Goal: Communication & Community: Connect with others

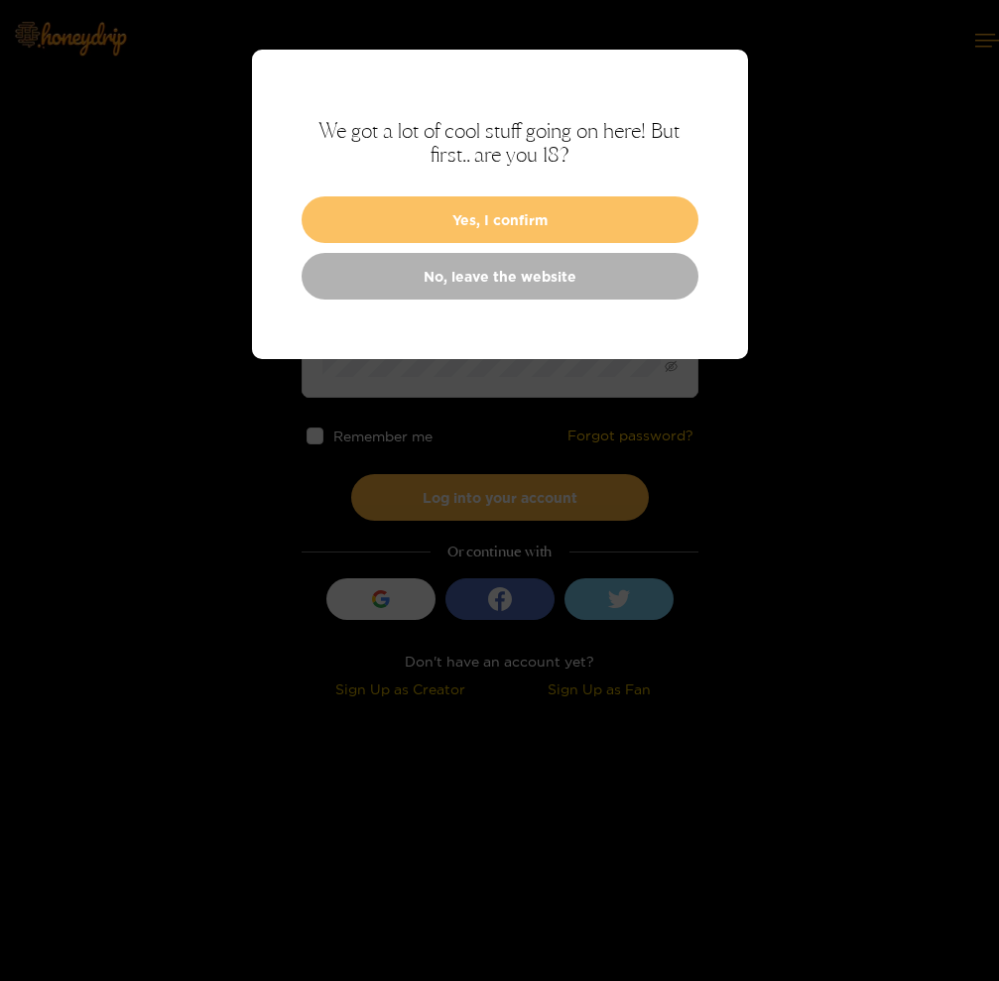
click at [548, 216] on button "Yes, I confirm" at bounding box center [500, 219] width 397 height 47
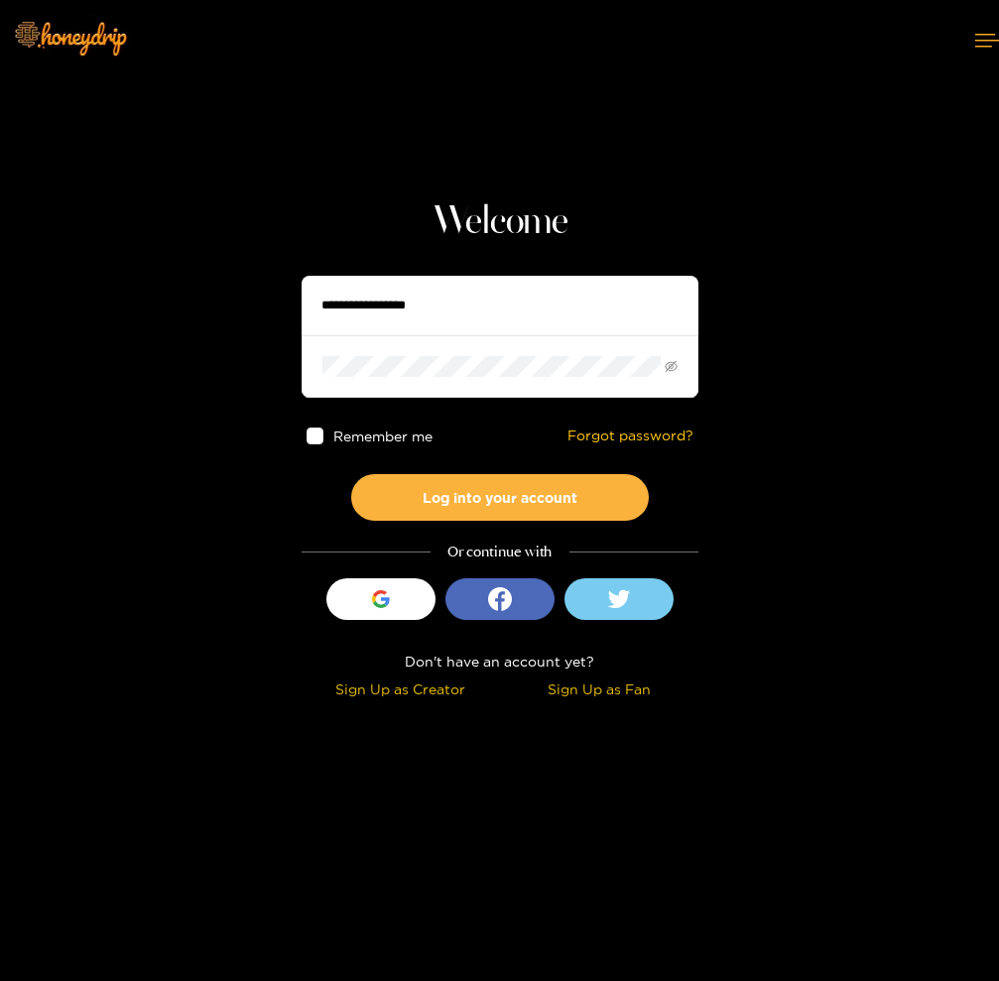
click at [526, 325] on input "text" at bounding box center [500, 306] width 397 height 60
click at [549, 302] on input "text" at bounding box center [500, 306] width 397 height 60
type input "**********"
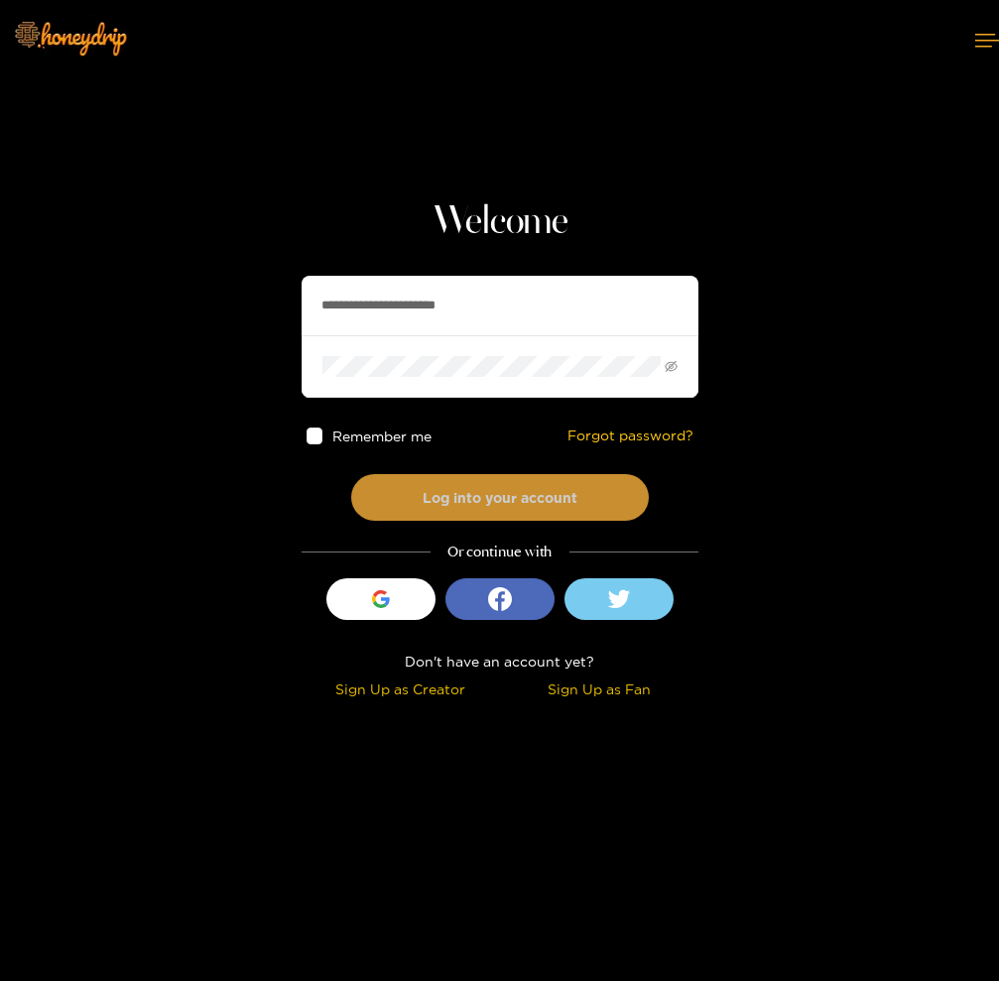
click at [552, 490] on button "Log into your account" at bounding box center [500, 497] width 298 height 47
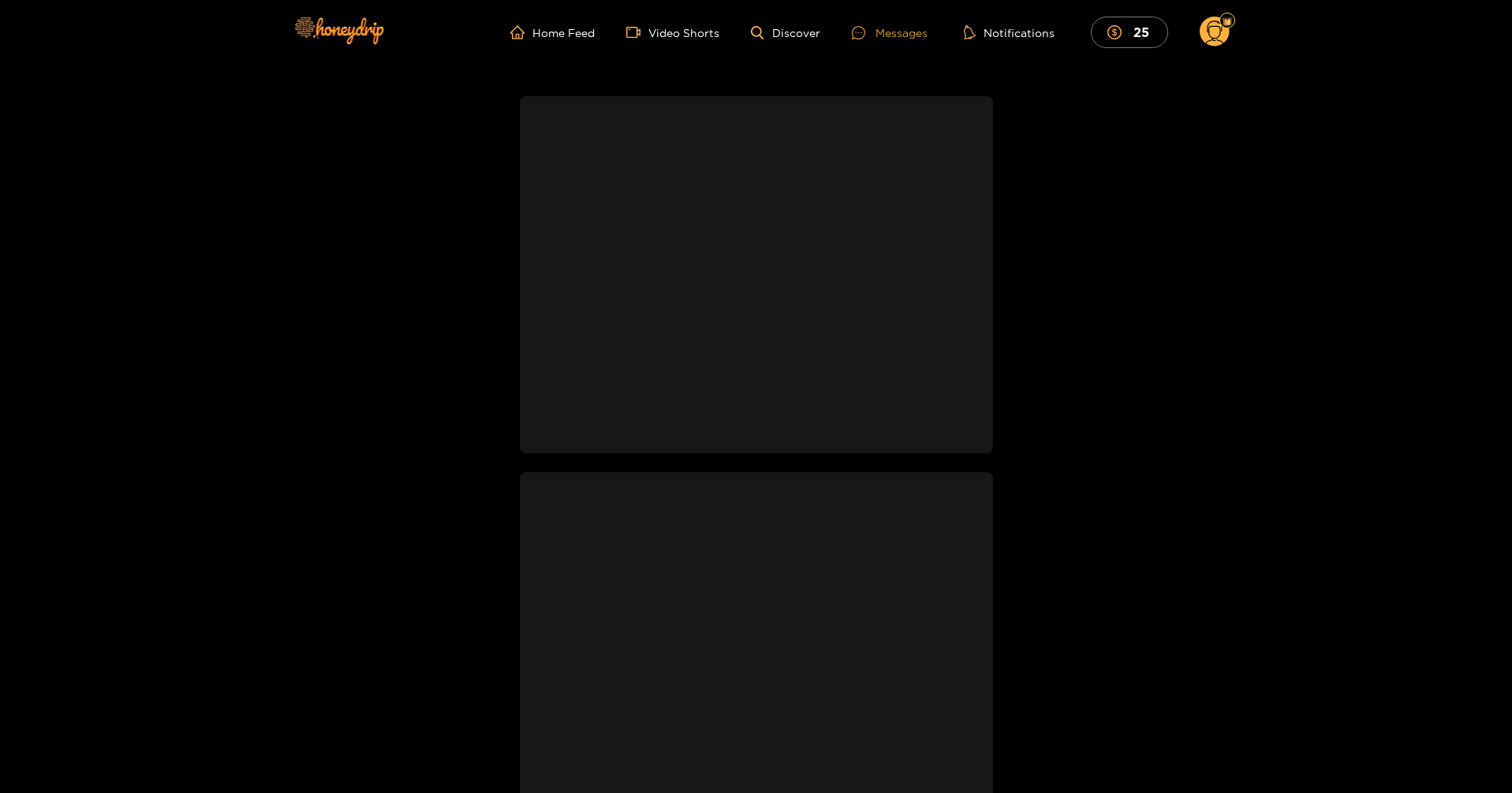
click at [793, 37] on div "Messages" at bounding box center [889, 33] width 76 height 18
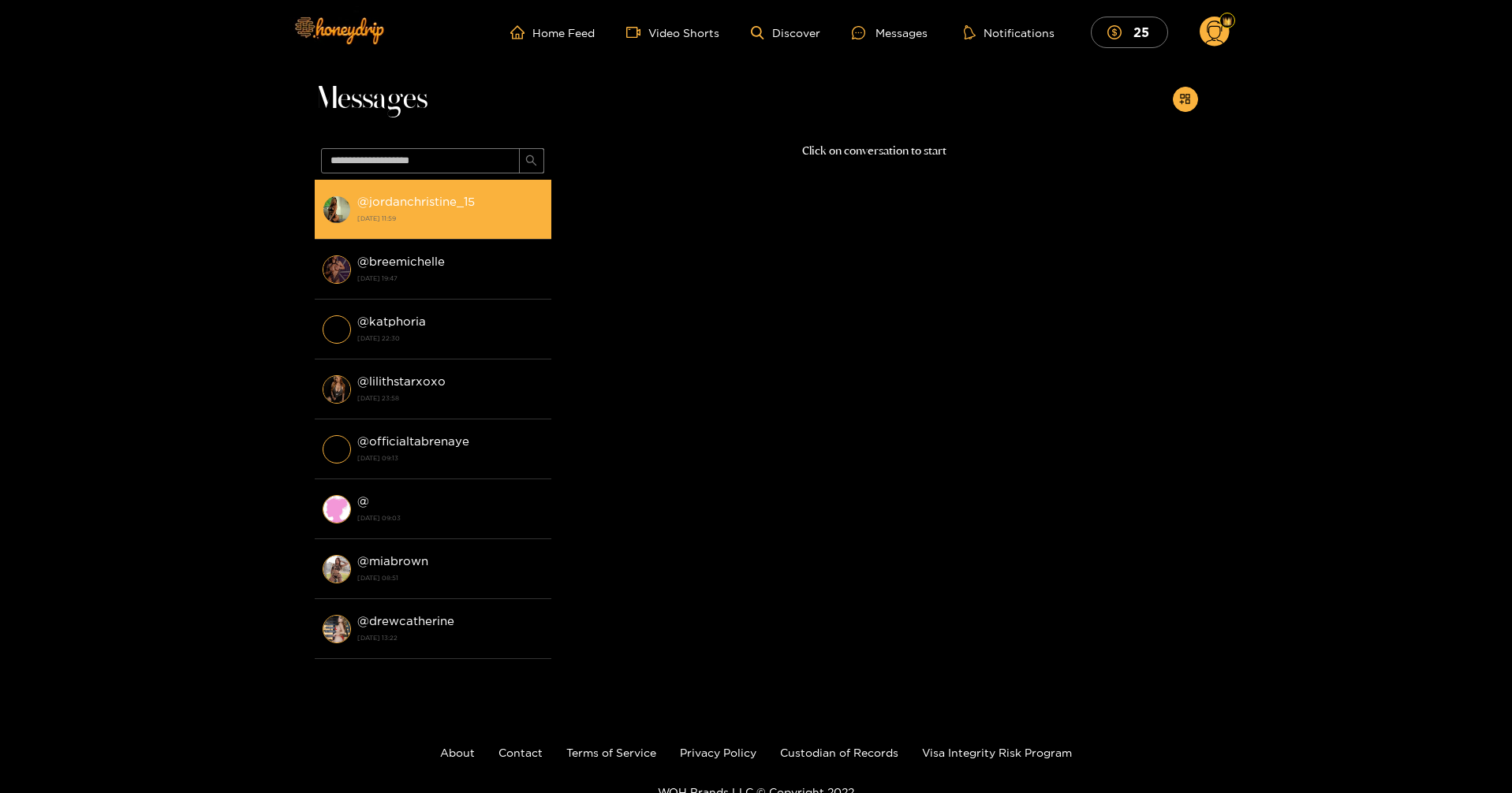
click at [456, 206] on strong "@ jordanchristine_15" at bounding box center [416, 201] width 118 height 14
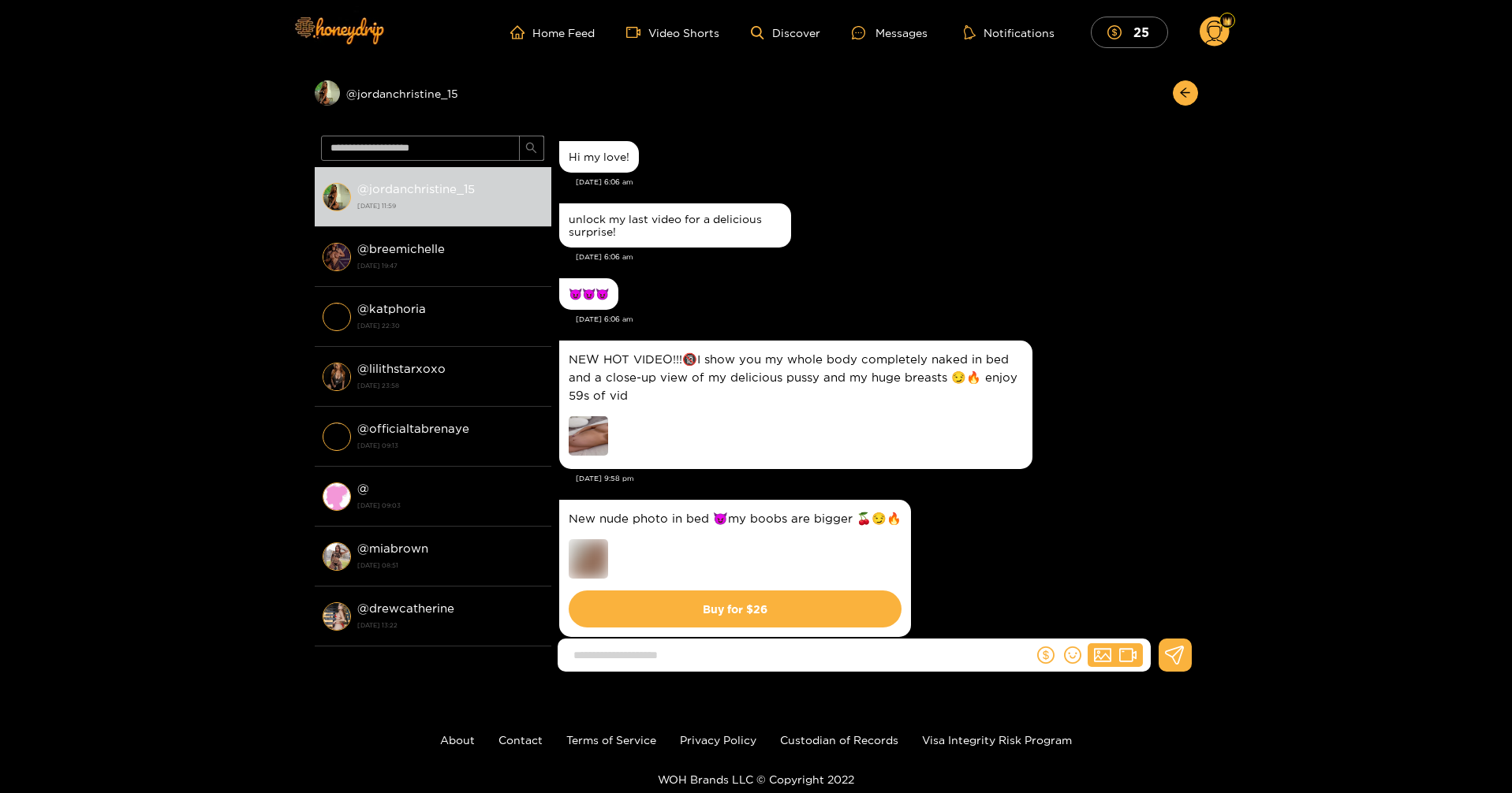
scroll to position [2639, 0]
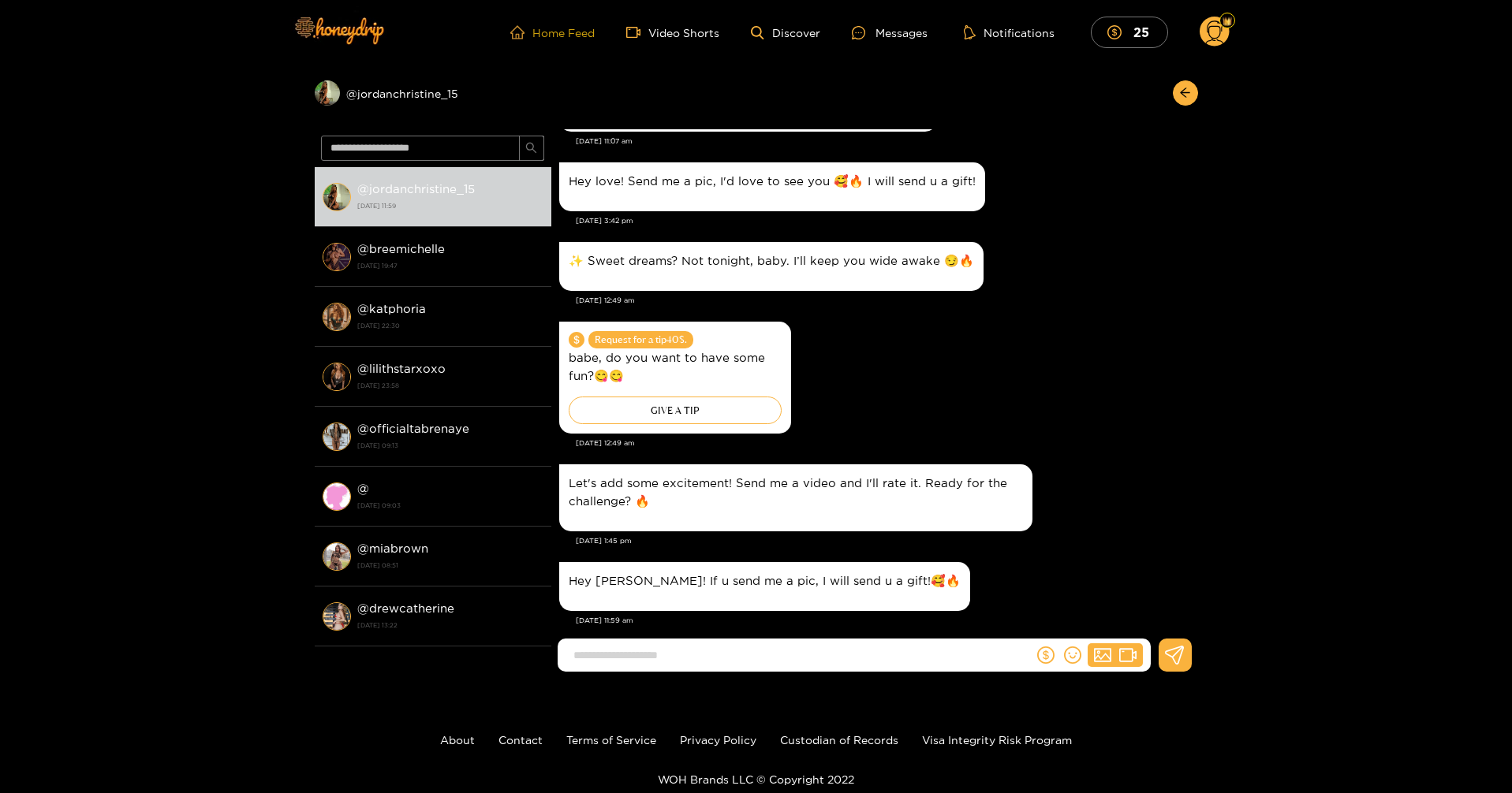
click at [554, 31] on link "Home Feed" at bounding box center [552, 33] width 84 height 14
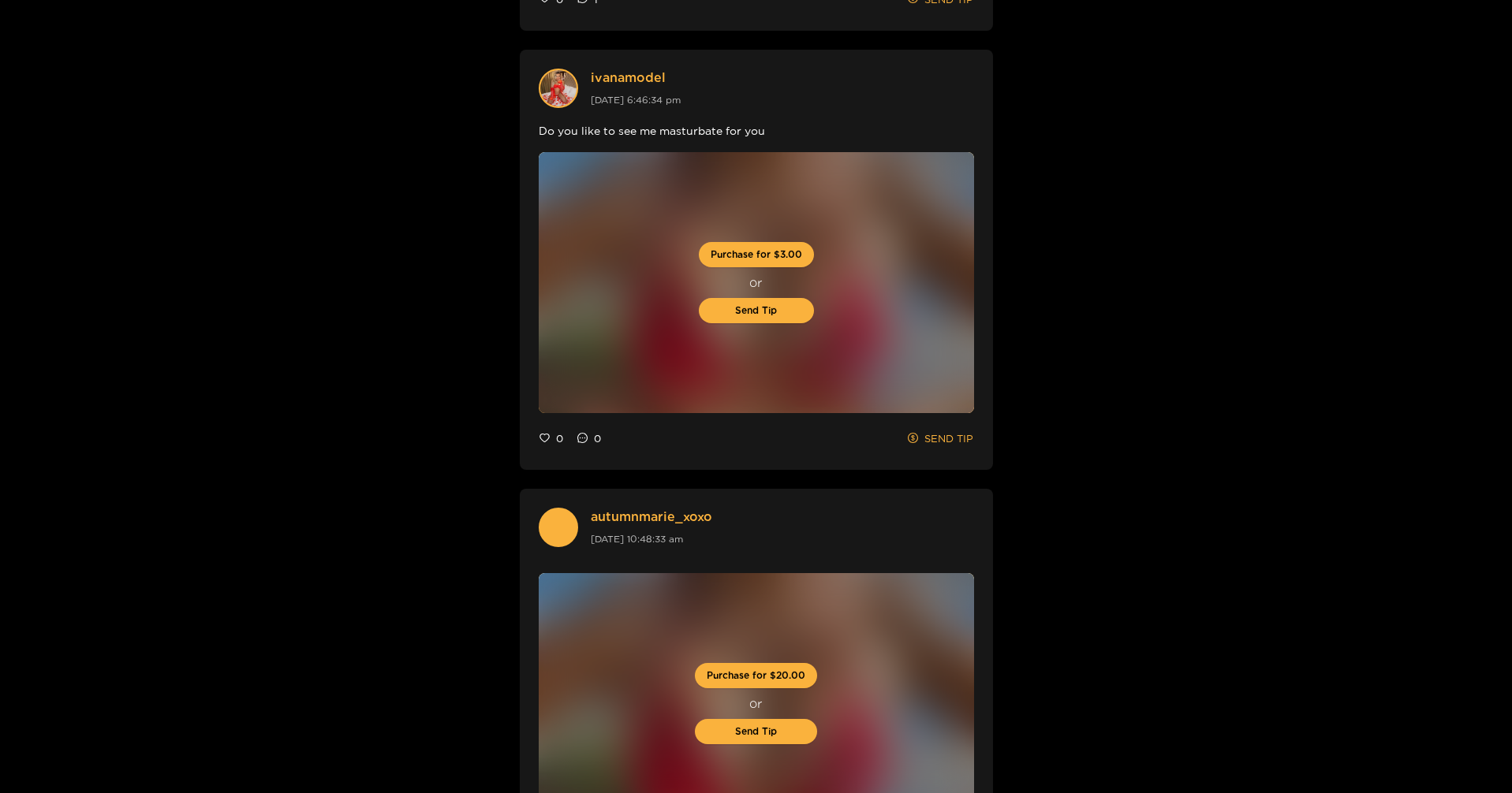
scroll to position [2207, 0]
click at [643, 77] on link "ivanamodel" at bounding box center [635, 76] width 90 height 18
